Goal: Understand process/instructions: Learn about a topic

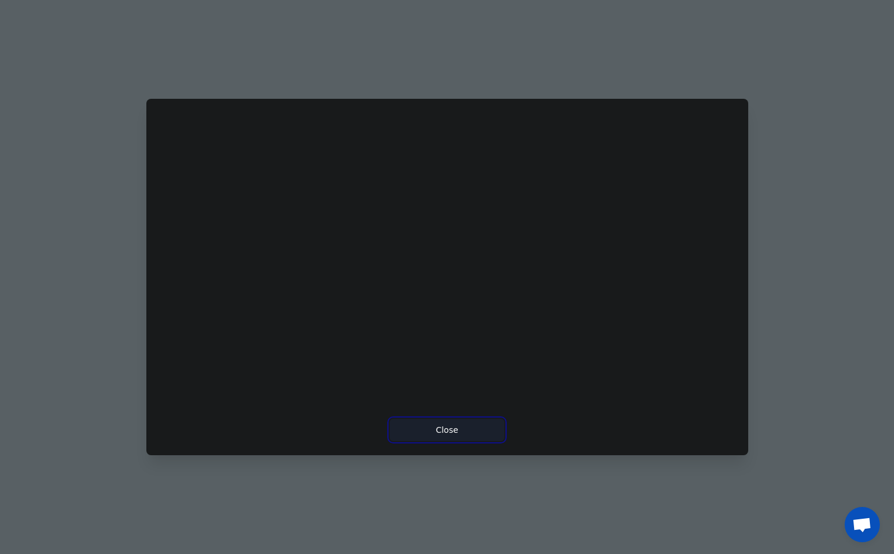
click at [454, 431] on button "Close" at bounding box center [447, 429] width 115 height 22
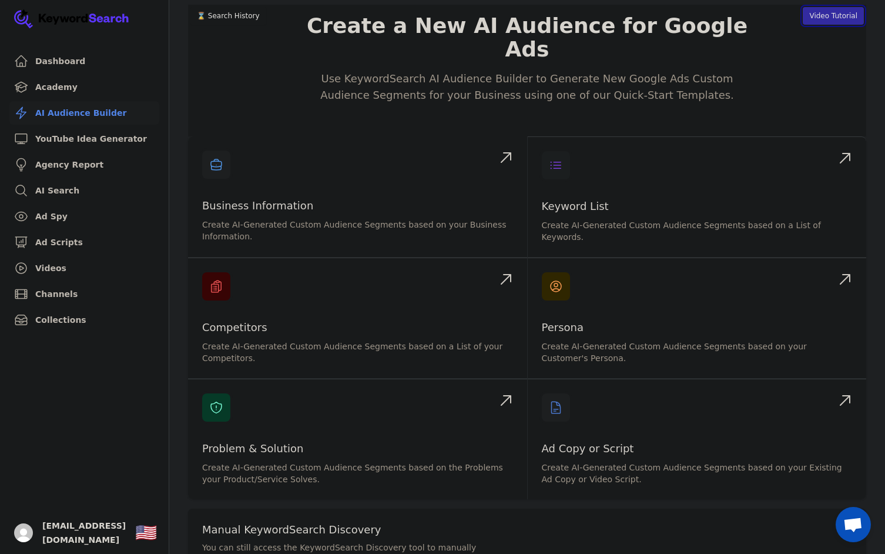
click at [826, 14] on button "Video Tutorial" at bounding box center [833, 16] width 61 height 18
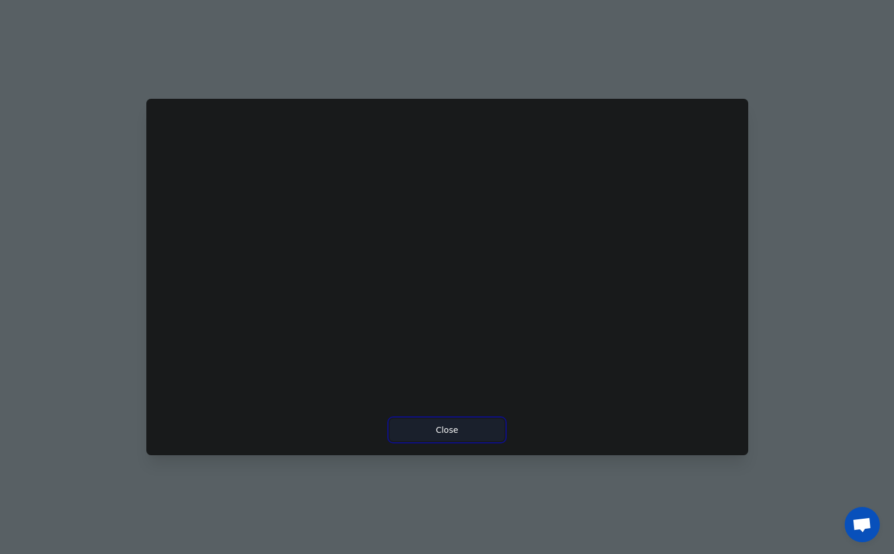
click at [451, 430] on button "Close" at bounding box center [447, 429] width 115 height 22
